Goal: Task Accomplishment & Management: Use online tool/utility

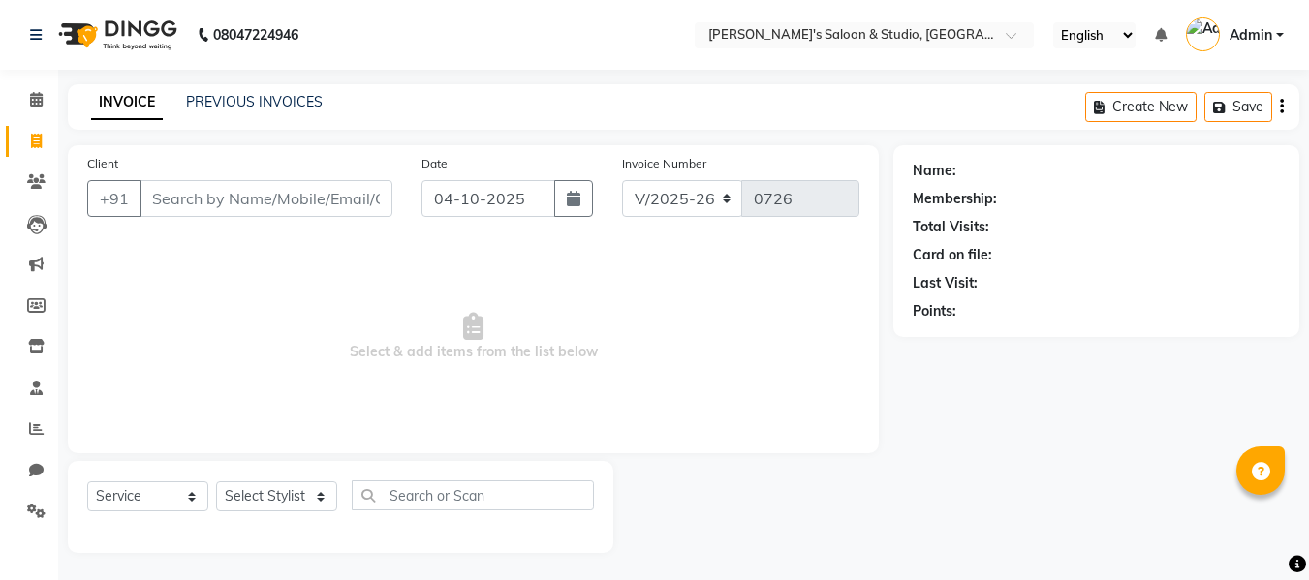
select select "7536"
select select "service"
click at [188, 191] on input "Client" at bounding box center [266, 196] width 253 height 37
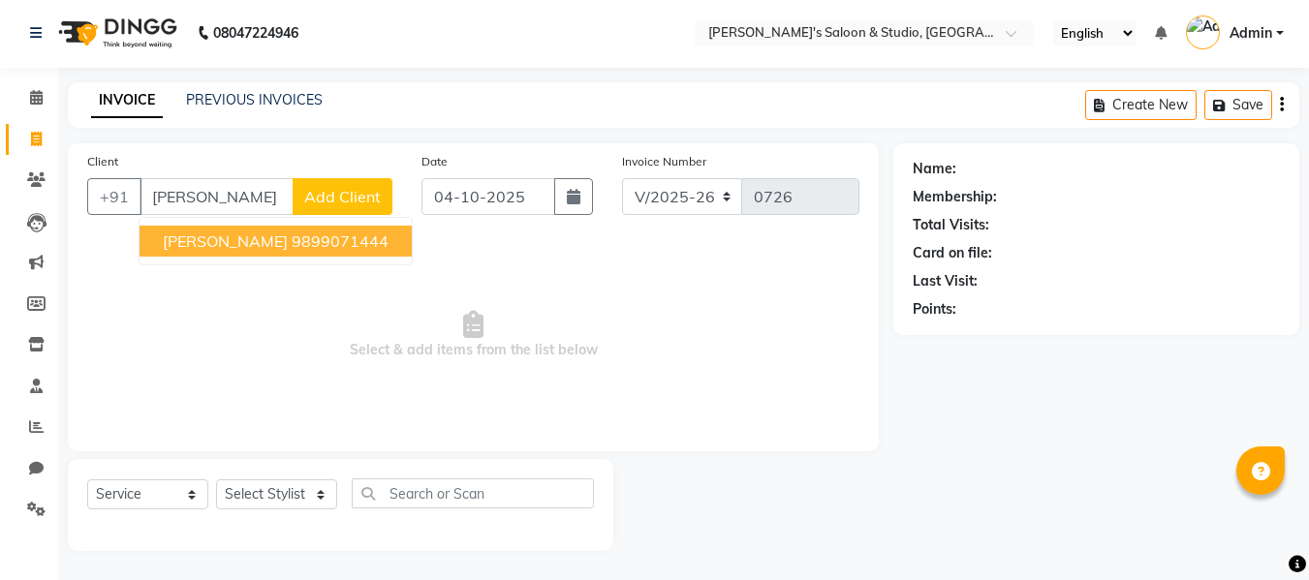
click at [292, 235] on ngb-highlight "9899071444" at bounding box center [340, 241] width 97 height 19
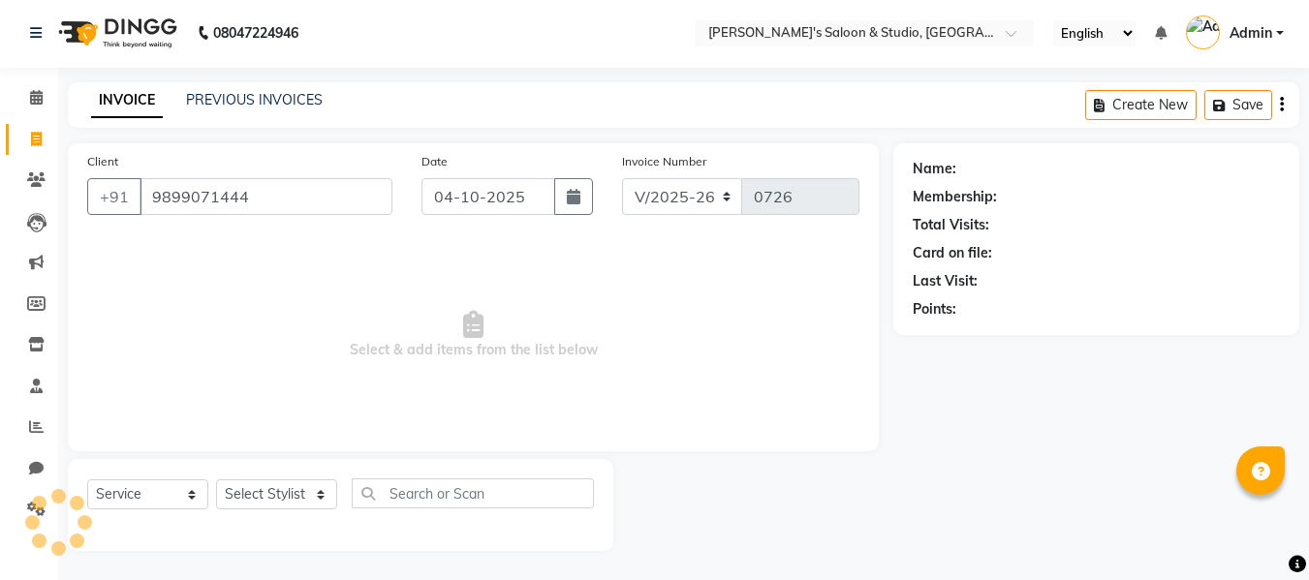
type input "9899071444"
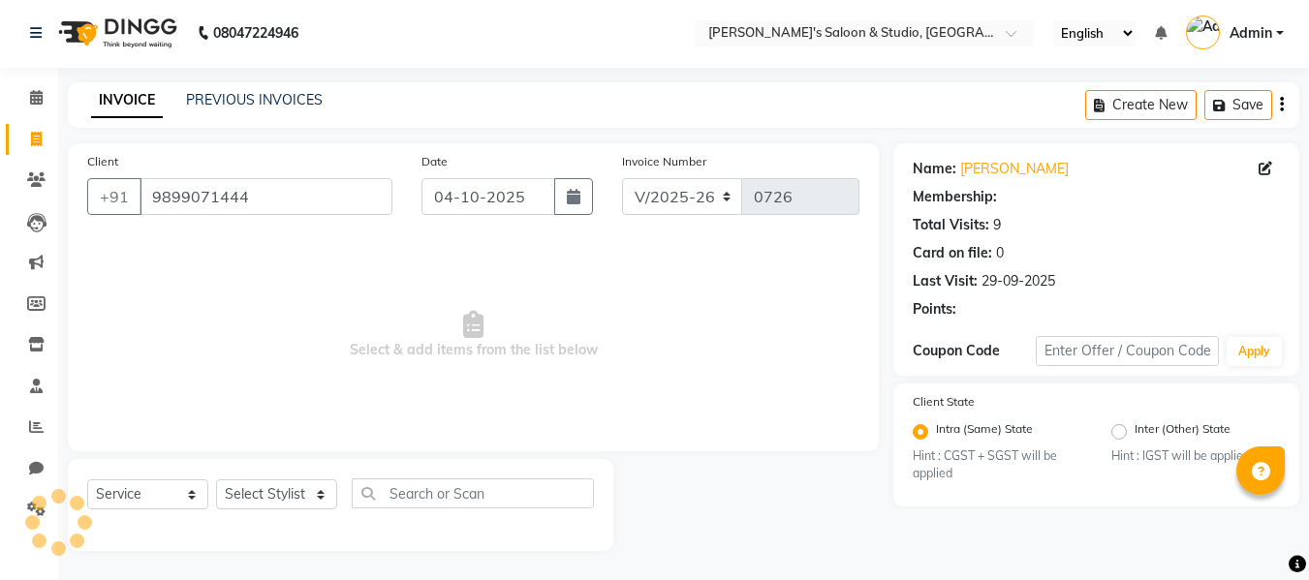
select select "1: Object"
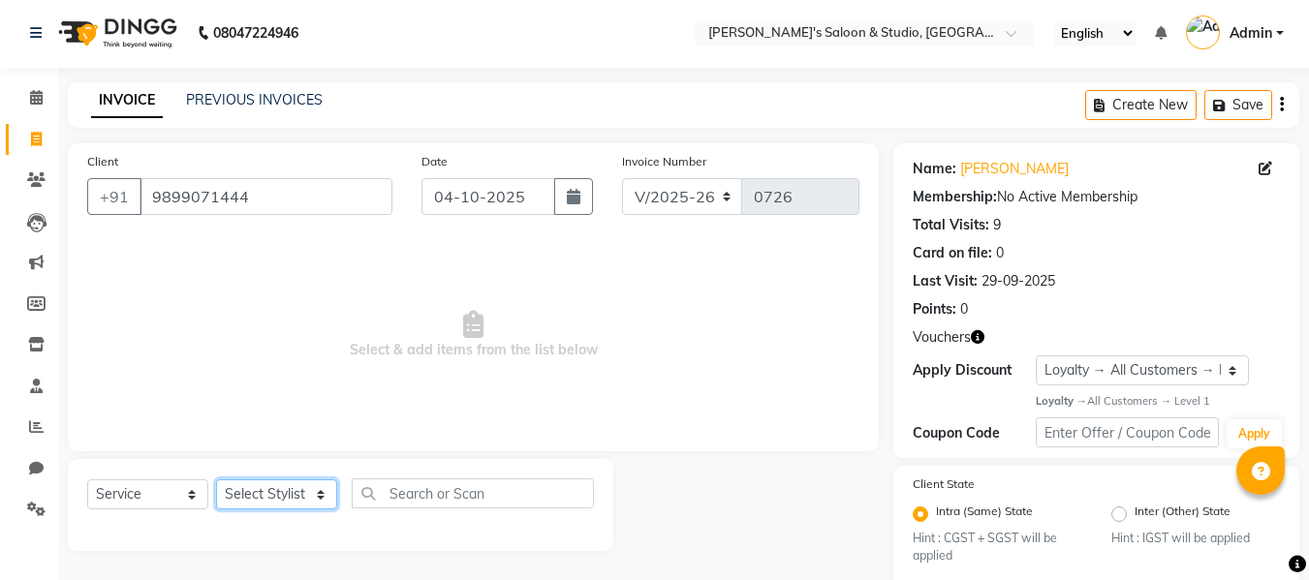
click at [300, 498] on select "Select Stylist [PERSON_NAME] Kajal [PERSON_NAME] [PERSON_NAME]" at bounding box center [276, 495] width 121 height 30
select select "92033"
click at [216, 480] on select "Select Stylist [PERSON_NAME] Kajal [PERSON_NAME] [PERSON_NAME]" at bounding box center [276, 495] width 121 height 30
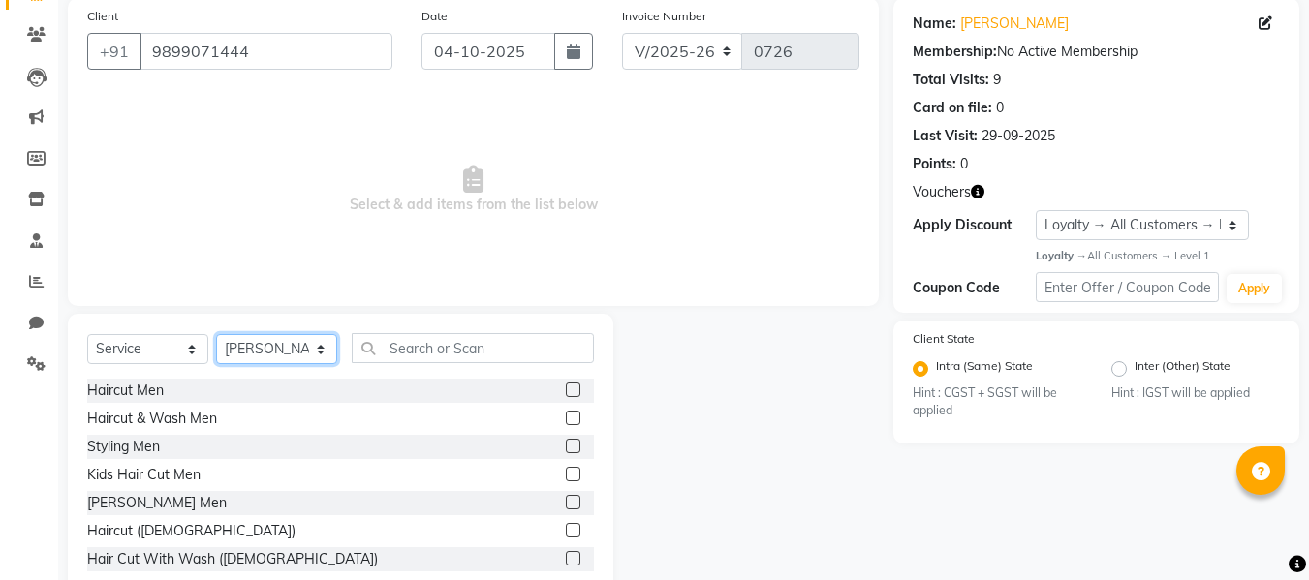
scroll to position [196, 0]
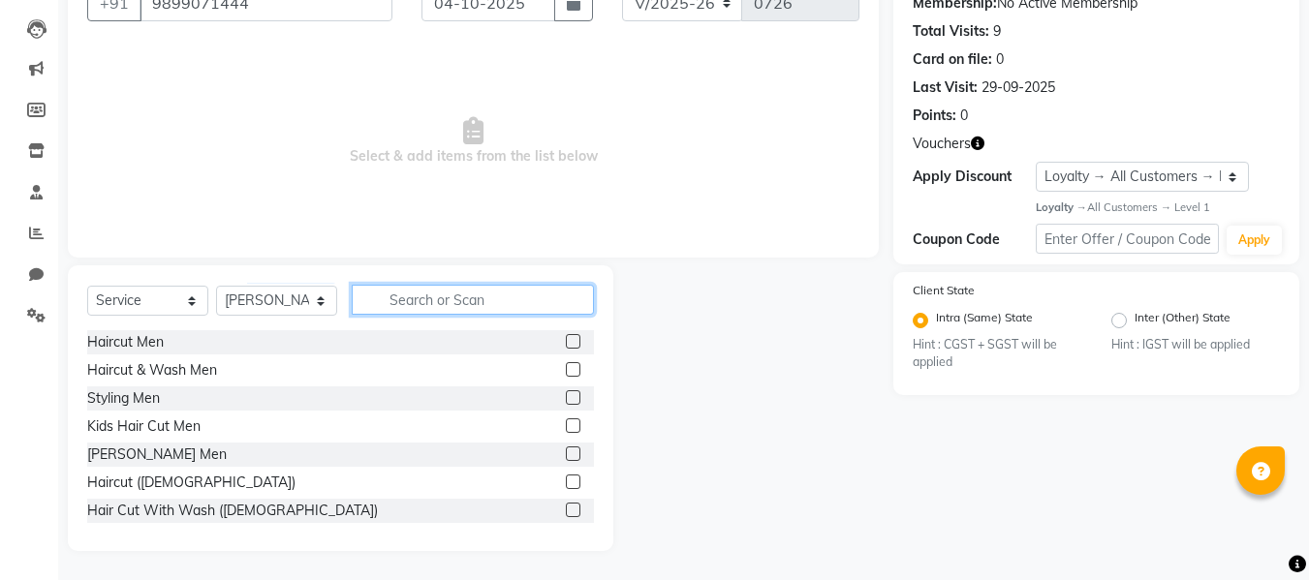
click at [415, 291] on input "text" at bounding box center [473, 300] width 242 height 30
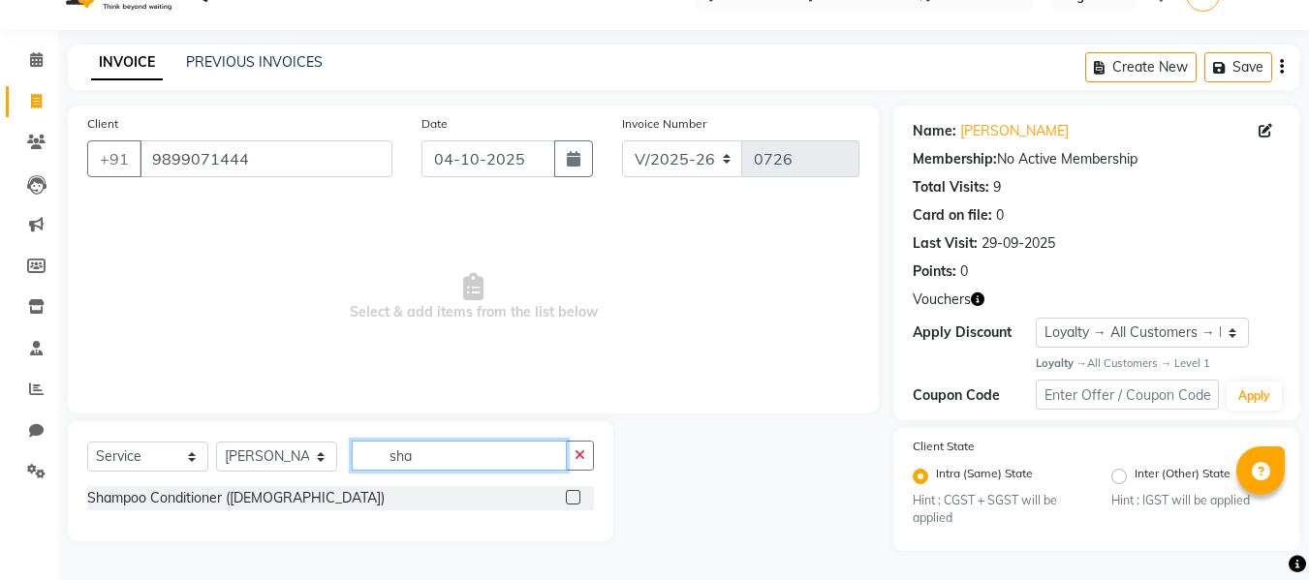
scroll to position [40, 0]
type input "sha"
click at [573, 508] on div at bounding box center [572, 500] width 13 height 20
click at [573, 498] on label at bounding box center [573, 497] width 15 height 15
click at [573, 498] on input "checkbox" at bounding box center [572, 498] width 13 height 13
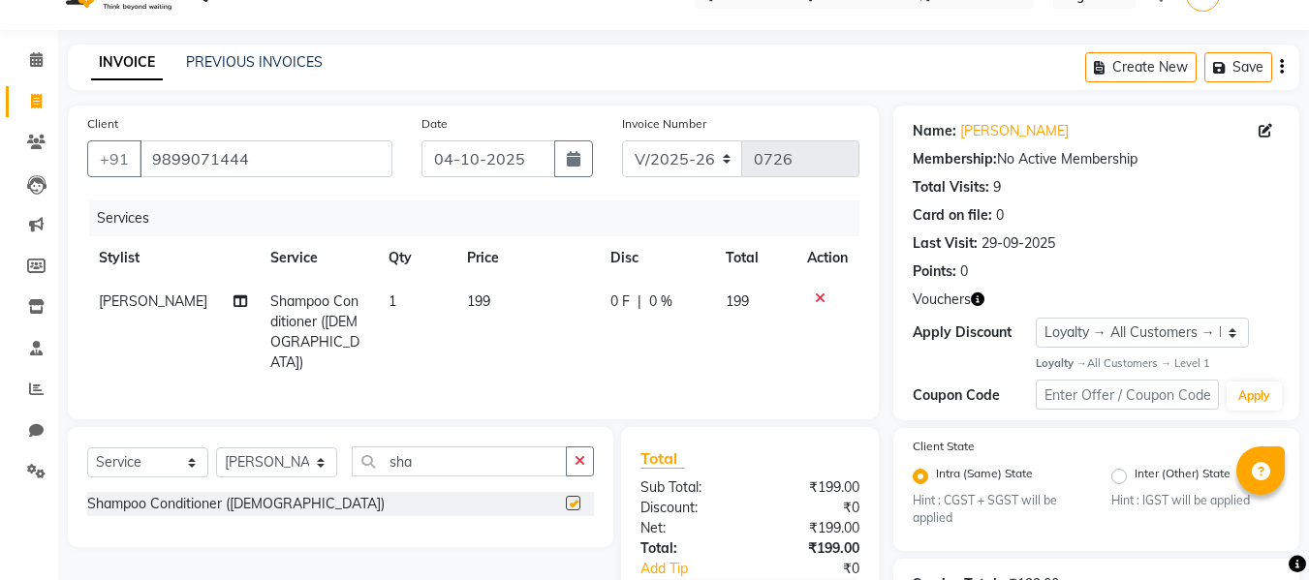
checkbox input "false"
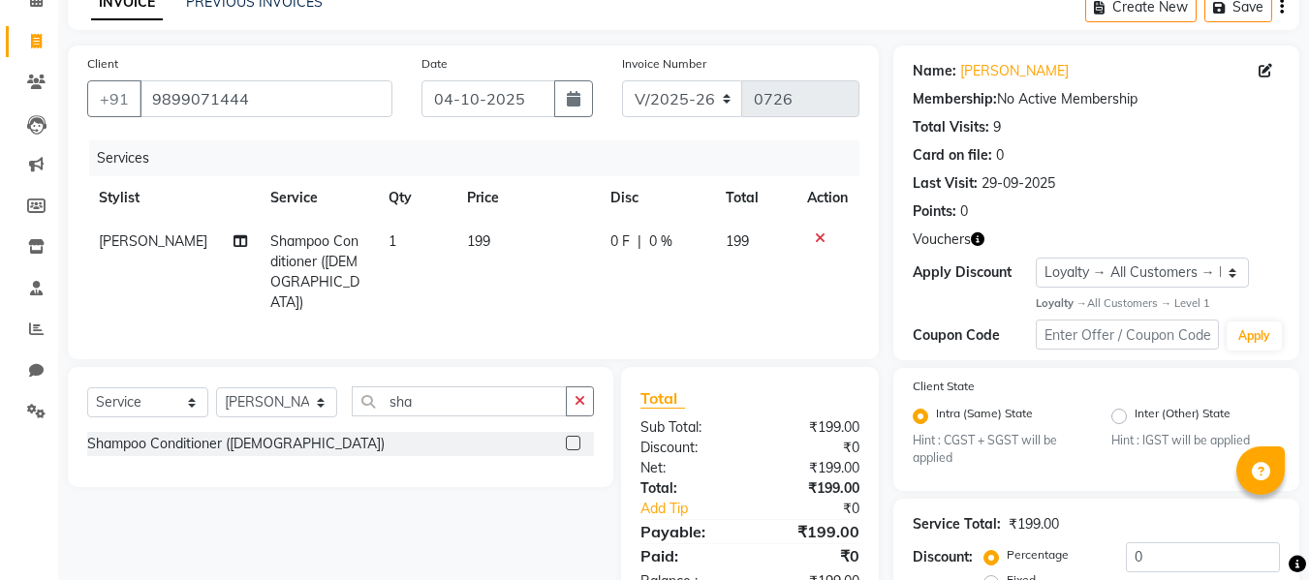
scroll to position [286, 0]
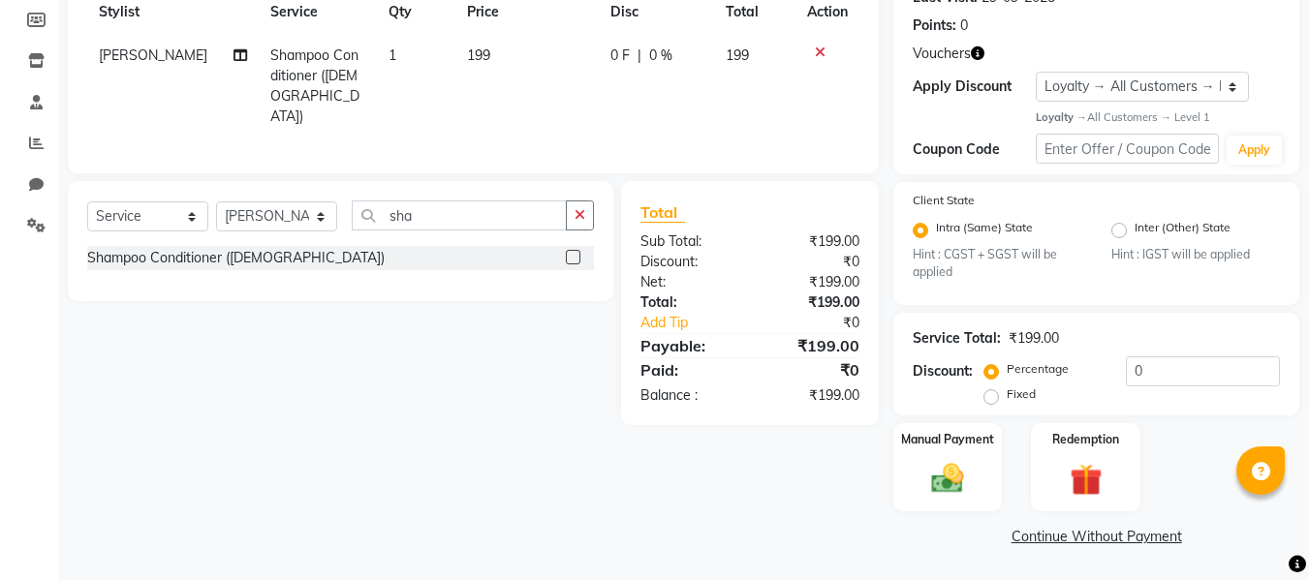
click at [470, 56] on span "199" at bounding box center [478, 55] width 23 height 17
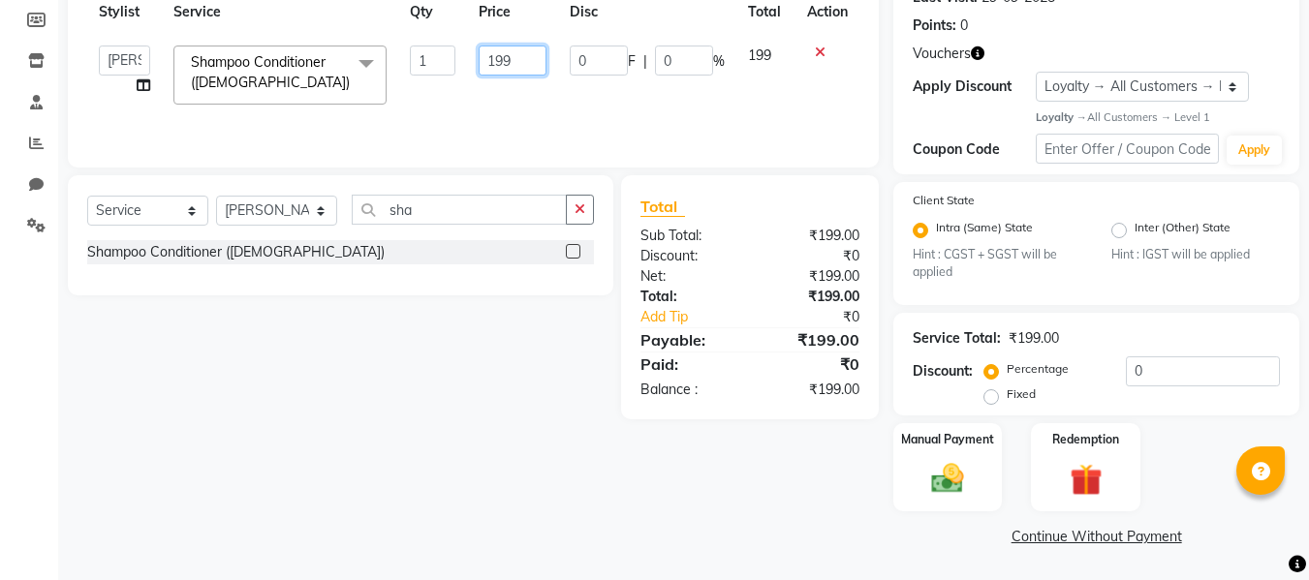
click at [516, 56] on input "199" at bounding box center [512, 61] width 67 height 30
type input "1"
type input "249"
click at [836, 505] on div "Client [PHONE_NUMBER] Date [DATE] Invoice Number V/2025 V/[PHONE_NUMBER] Servic…" at bounding box center [473, 205] width 840 height 692
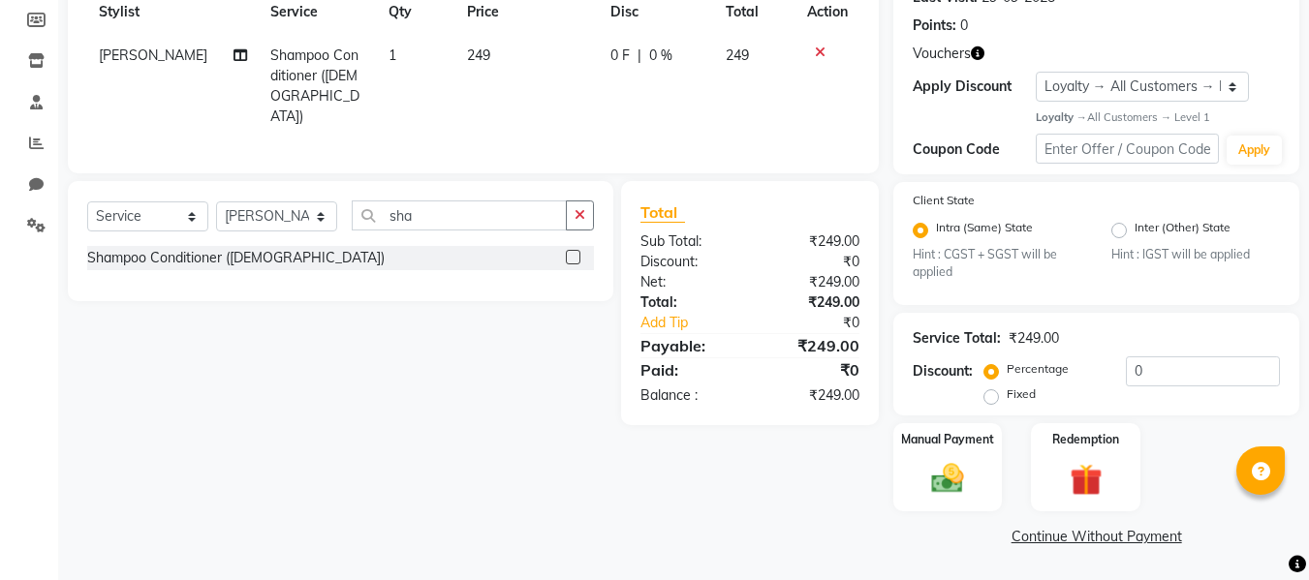
click at [1007, 400] on label "Fixed" at bounding box center [1021, 394] width 29 height 17
click at [993, 400] on input "Fixed" at bounding box center [995, 395] width 14 height 14
radio input "true"
click at [949, 488] on img at bounding box center [948, 479] width 54 height 39
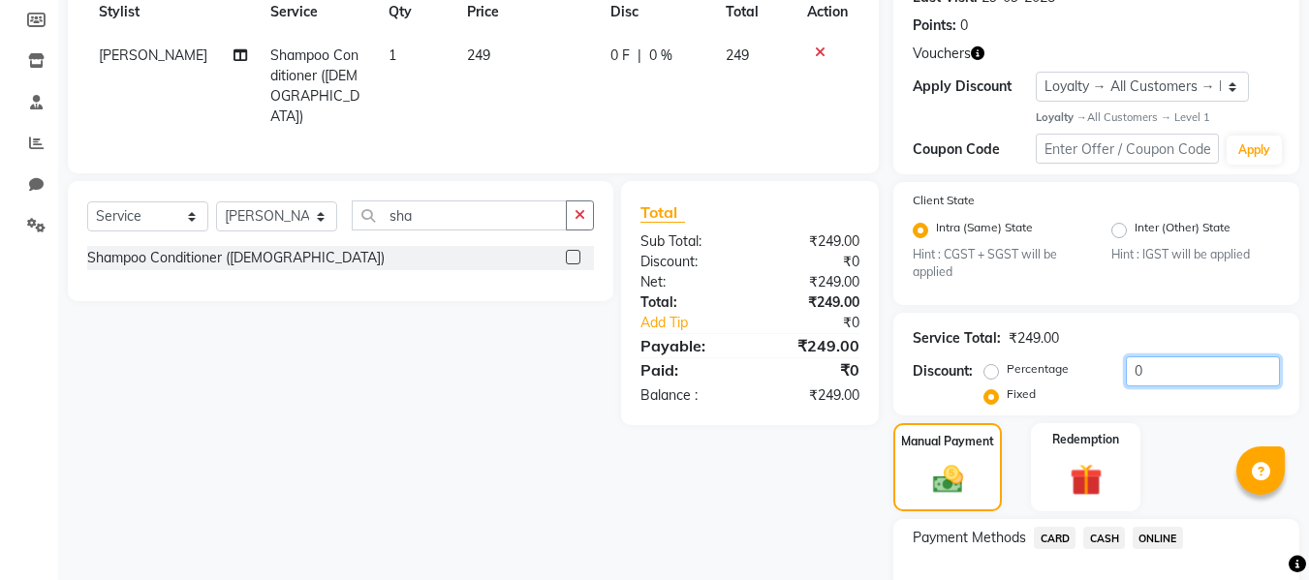
click at [1184, 361] on input "0" at bounding box center [1203, 372] width 154 height 30
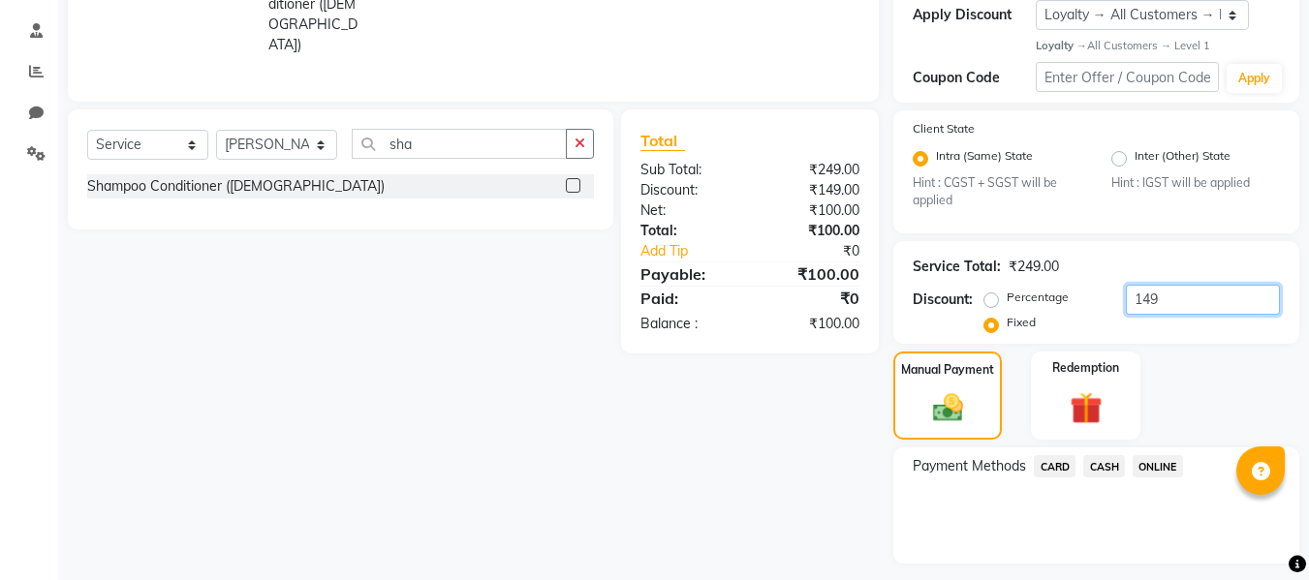
scroll to position [410, 0]
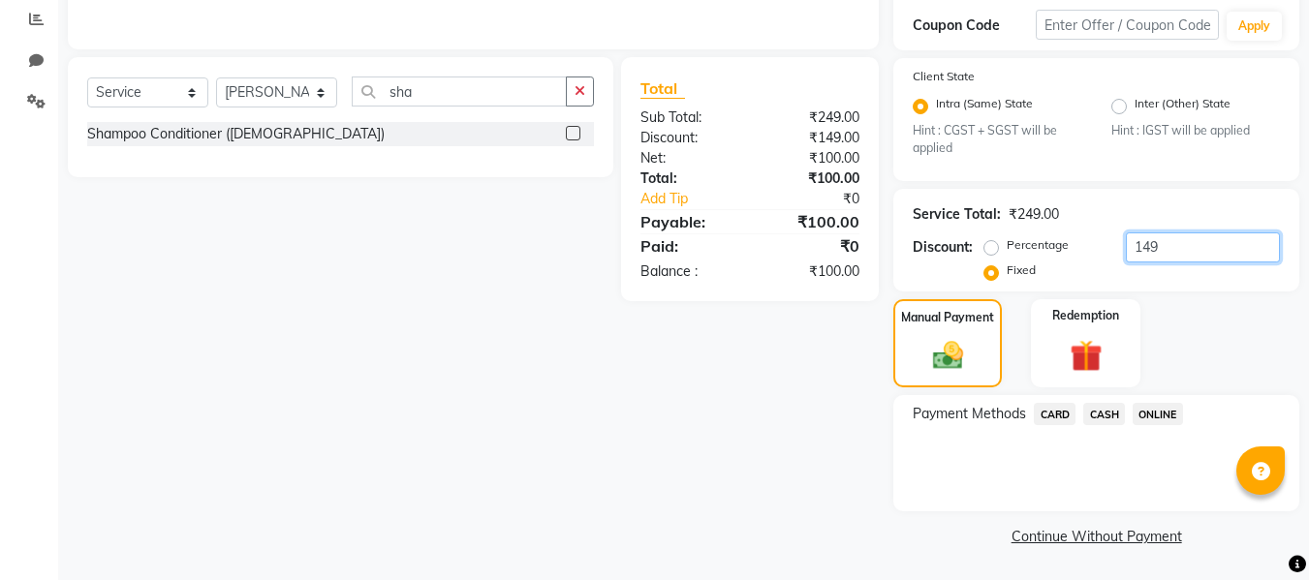
type input "149"
click at [1167, 416] on span "ONLINE" at bounding box center [1158, 414] width 50 height 22
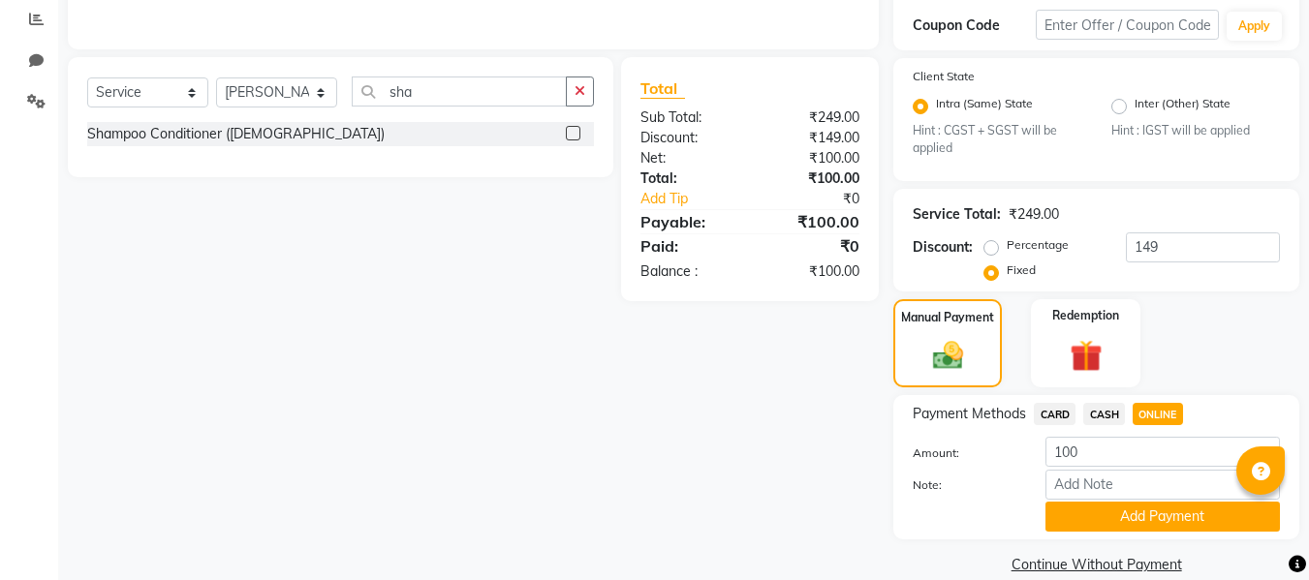
scroll to position [438, 0]
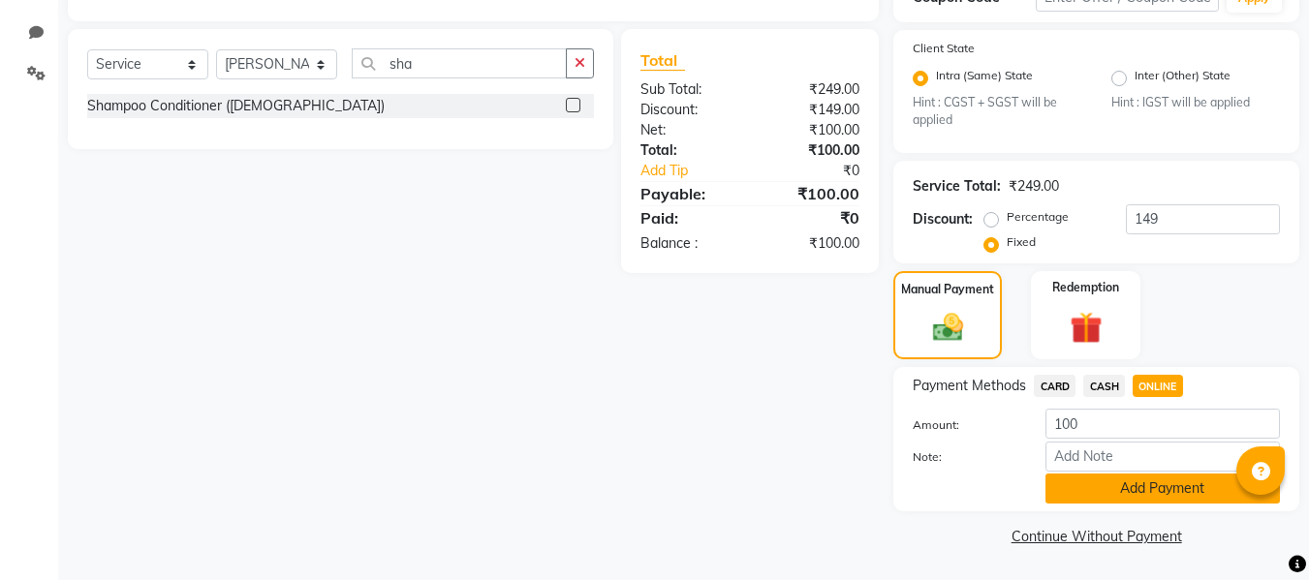
click at [1167, 481] on button "Add Payment" at bounding box center [1163, 489] width 235 height 30
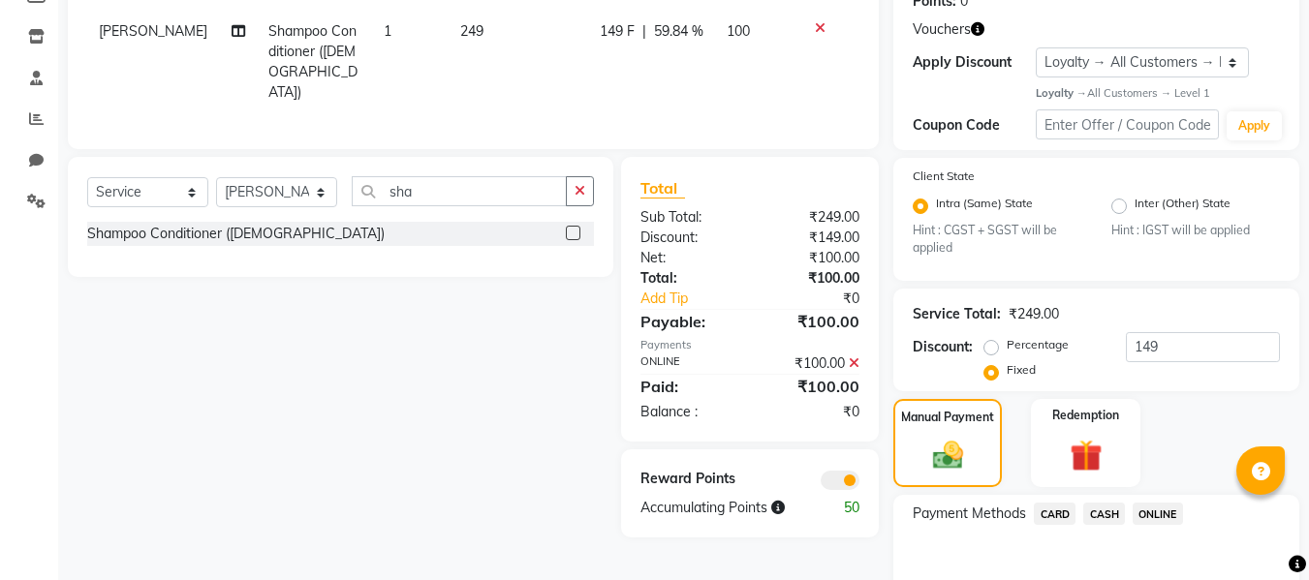
scroll to position [519, 0]
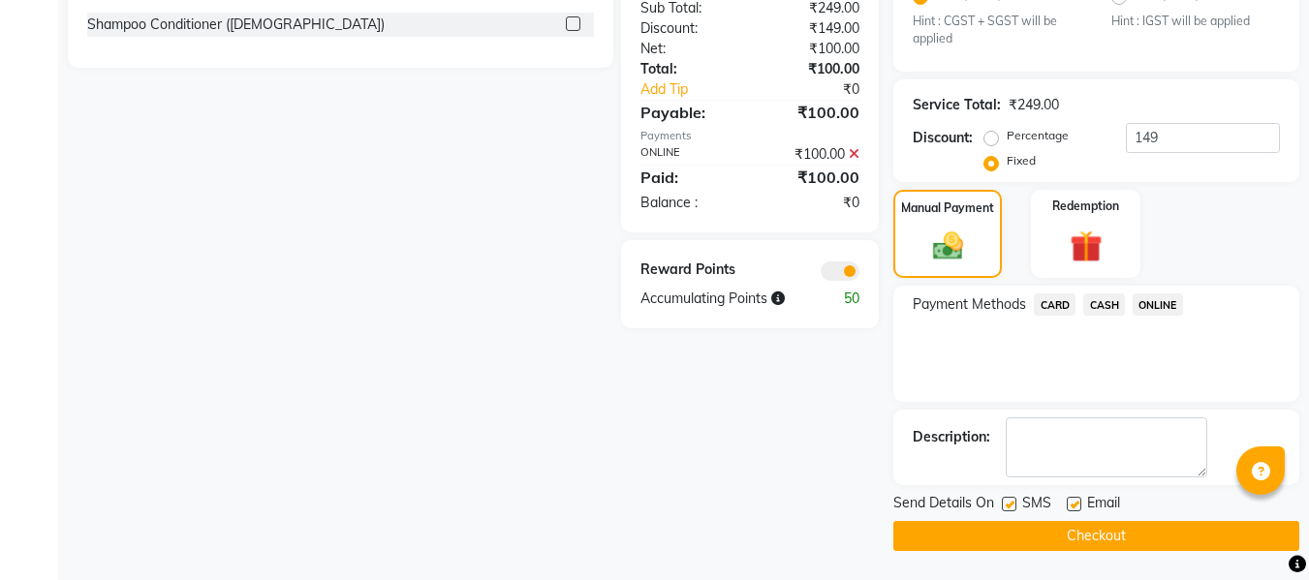
click at [1026, 536] on button "Checkout" at bounding box center [1096, 536] width 406 height 30
